Goal: Information Seeking & Learning: Learn about a topic

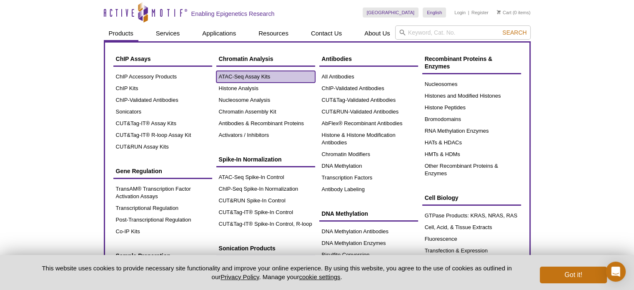
click at [251, 74] on link "ATAC-Seq Assay Kits" at bounding box center [265, 77] width 99 height 12
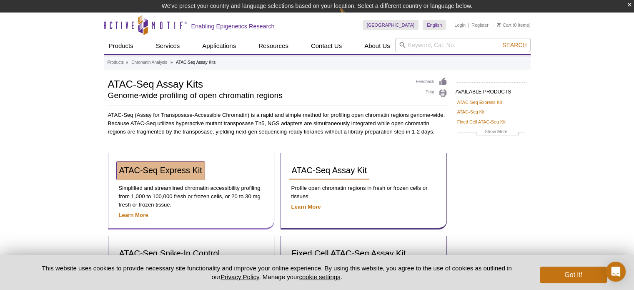
click at [162, 169] on span "ATAC-Seq Express Kit" at bounding box center [160, 170] width 83 height 9
